Goal: Transaction & Acquisition: Download file/media

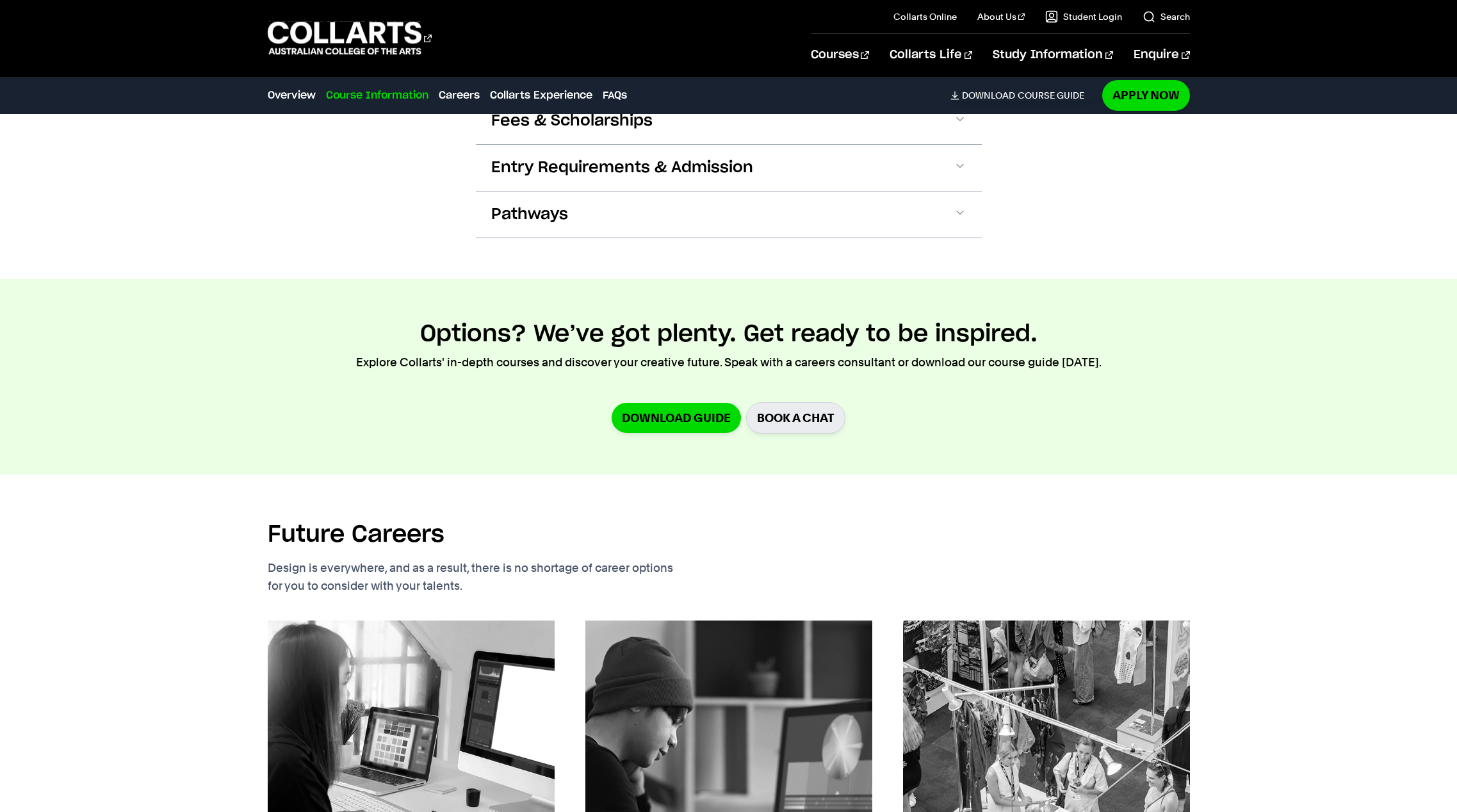
scroll to position [1506, 0]
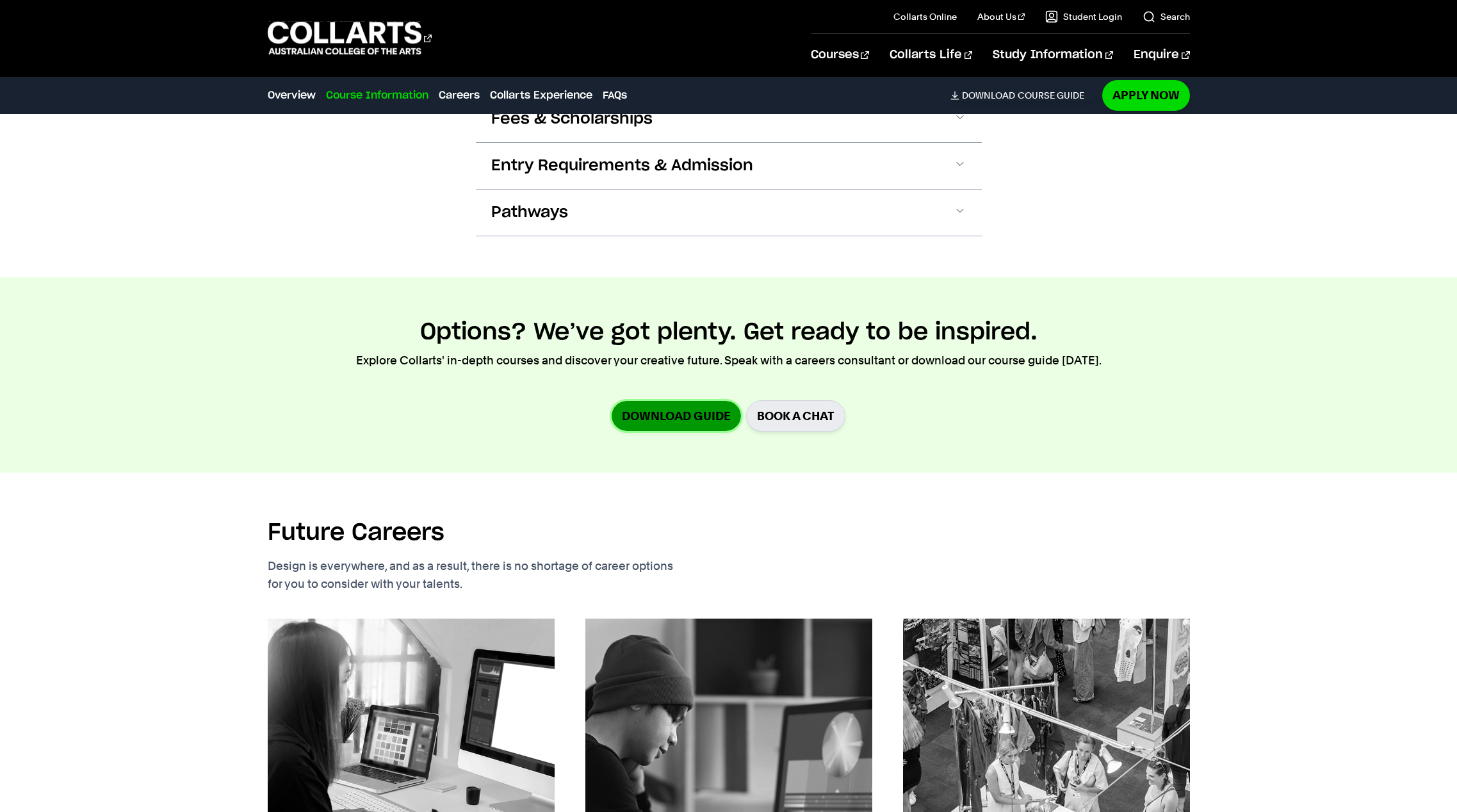
click at [655, 415] on link "Download Guide" at bounding box center [676, 416] width 129 height 30
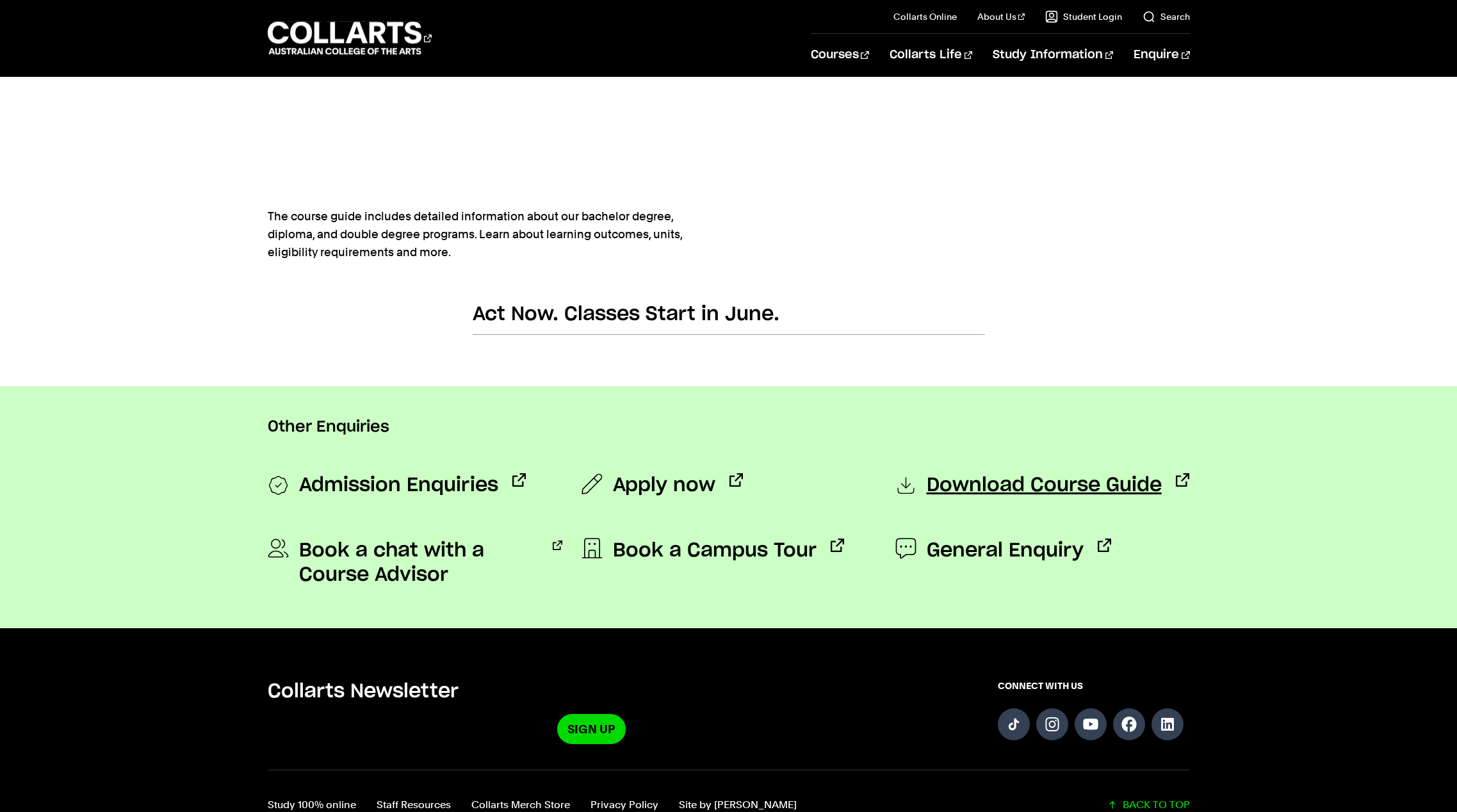
scroll to position [662, 0]
click at [979, 487] on span "Download Course Guide" at bounding box center [1044, 485] width 235 height 26
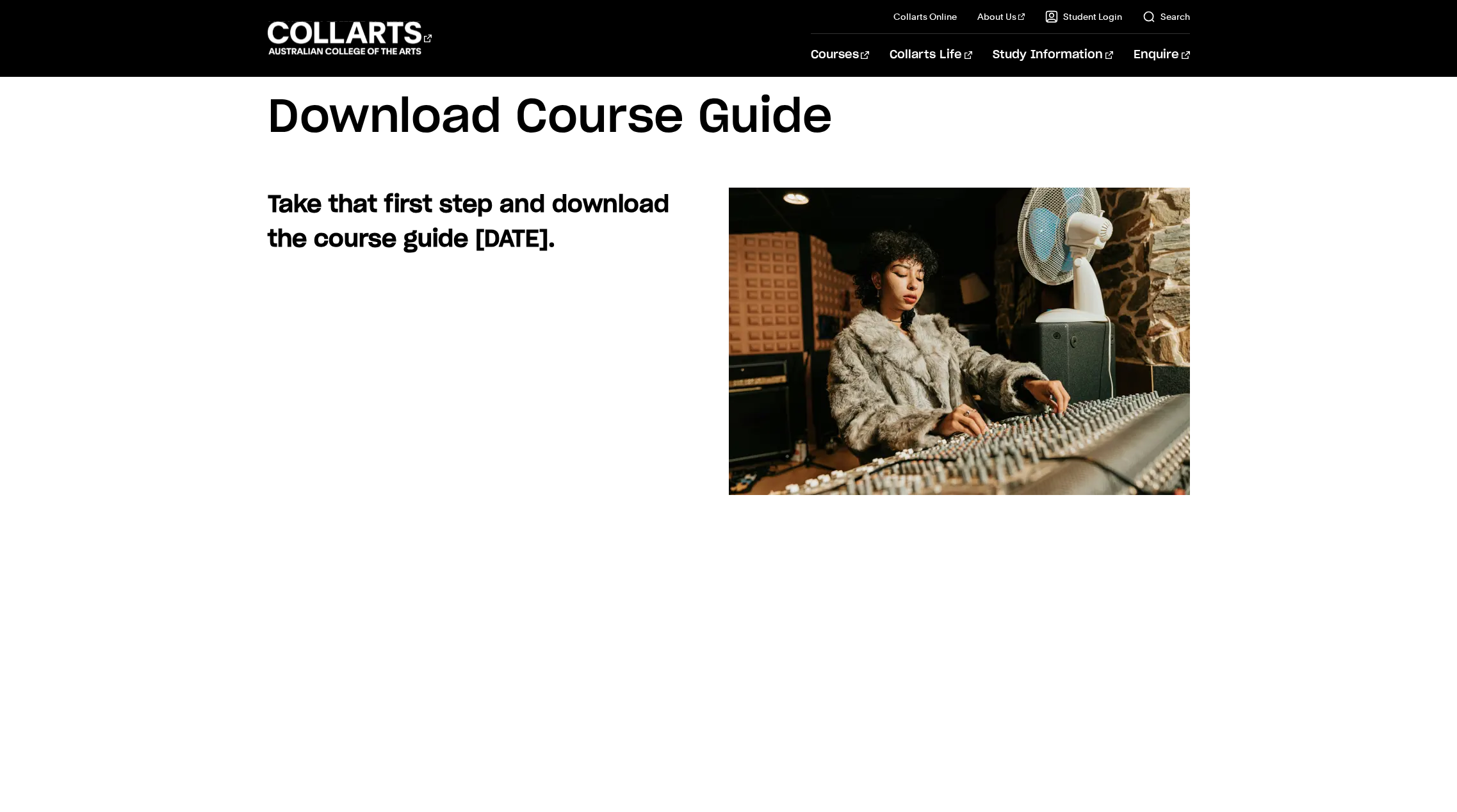
scroll to position [49, 0]
